Goal: Find contact information: Find contact information

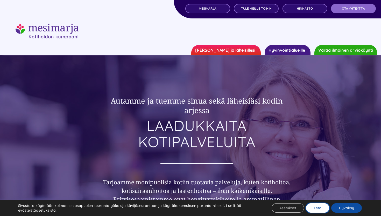
click at [317, 210] on button "Estä" at bounding box center [317, 207] width 23 height 9
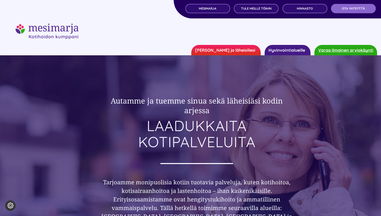
click at [240, 52] on link "[PERSON_NAME] ja läheisillesi" at bounding box center [226, 50] width 70 height 10
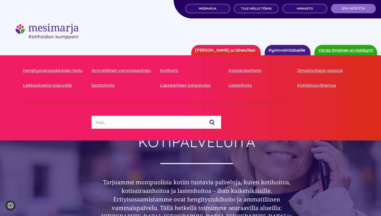
click at [283, 51] on link "Hyvinvointialueille" at bounding box center [288, 50] width 46 height 10
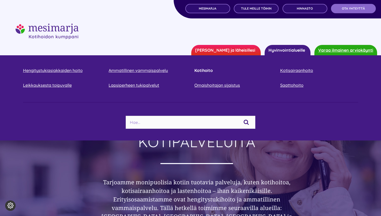
click at [206, 70] on link "Kotihoito" at bounding box center [234, 70] width 78 height 7
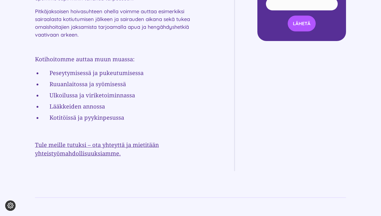
scroll to position [324, 0]
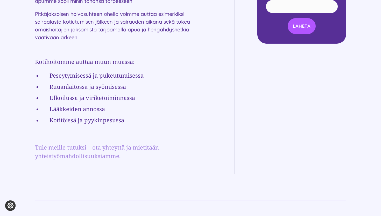
click at [118, 146] on link "Tule meille tutuksi – ota yhteyttä ja mietitään yhteistyömahdollisuuksiamme." at bounding box center [97, 151] width 124 height 16
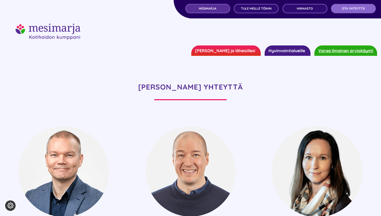
click at [216, 9] on span "MESIMARJA" at bounding box center [208, 9] width 18 height 4
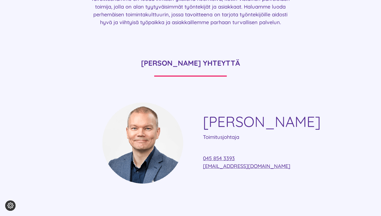
scroll to position [1189, 0]
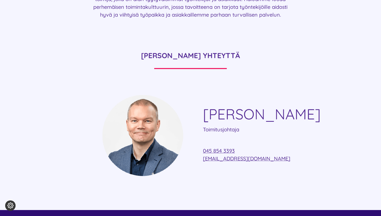
drag, startPoint x: 275, startPoint y: 143, endPoint x: 202, endPoint y: 143, distance: 73.9
click at [202, 143] on div "Ville Vuolukka Toimitusjohtaja 045 854 3393 ville.vuolukka@mesimarjasi.fi" at bounding box center [190, 135] width 311 height 82
copy link "ville.vuolukka@mesimarjasi.fi"
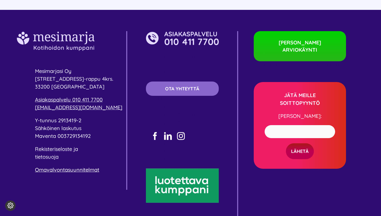
scroll to position [1391, 0]
